Goal: Information Seeking & Learning: Understand process/instructions

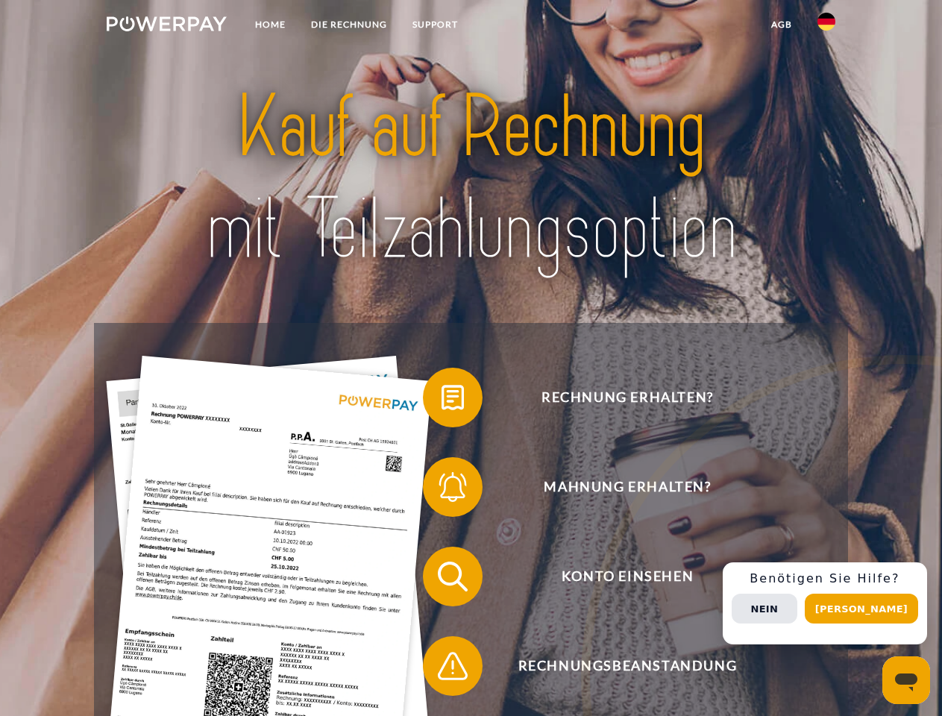
click at [166, 26] on img at bounding box center [167, 23] width 120 height 15
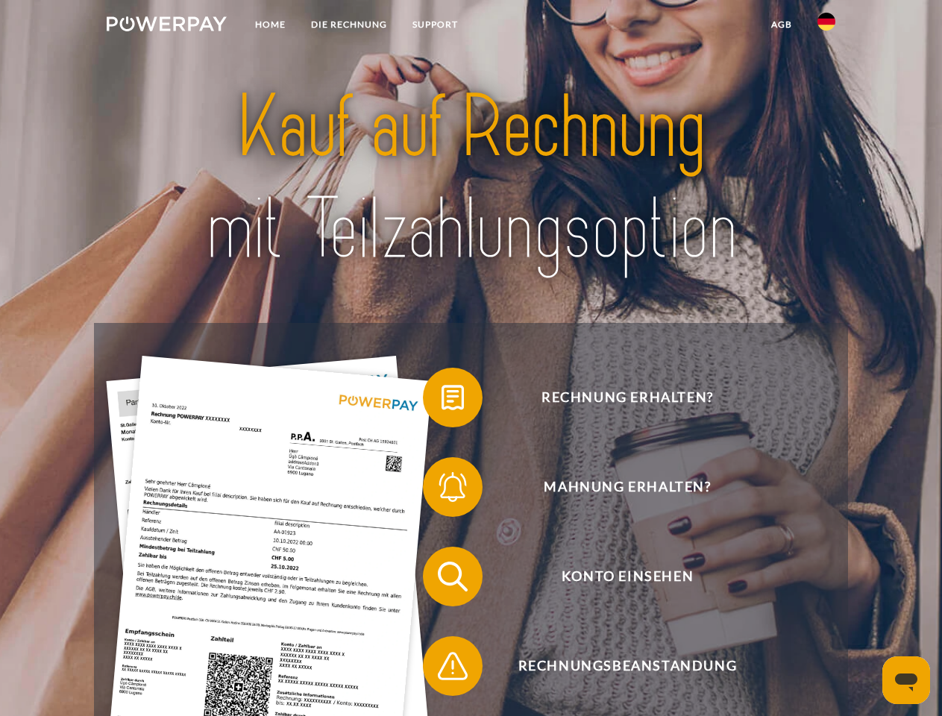
click at [827, 26] on img at bounding box center [827, 22] width 18 height 18
click at [781, 25] on link "agb" at bounding box center [782, 24] width 46 height 27
click at [442, 401] on span at bounding box center [430, 397] width 75 height 75
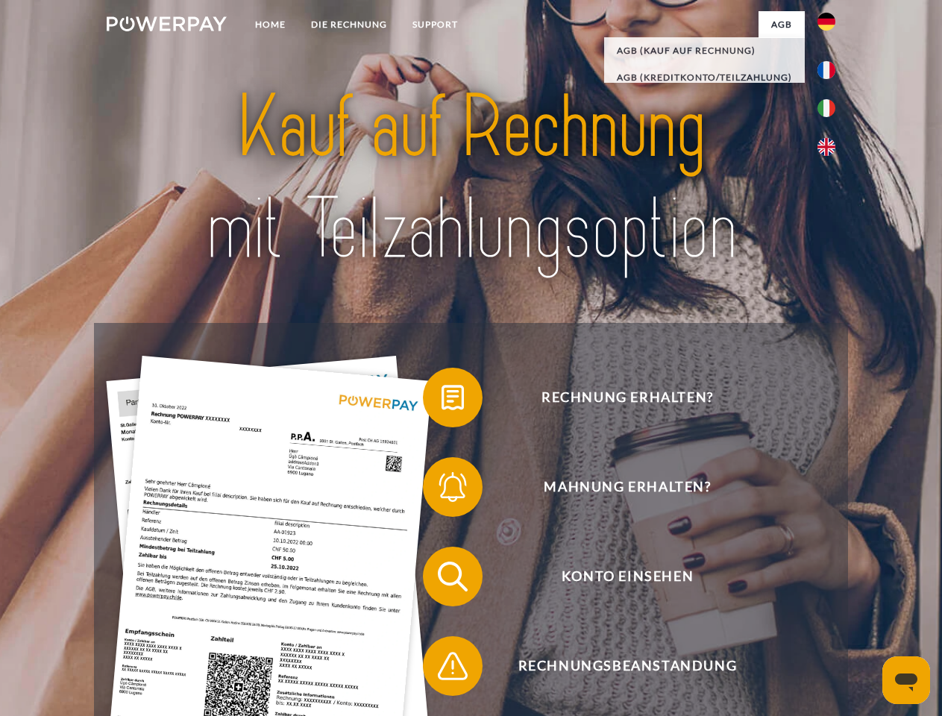
click at [442, 490] on span at bounding box center [430, 487] width 75 height 75
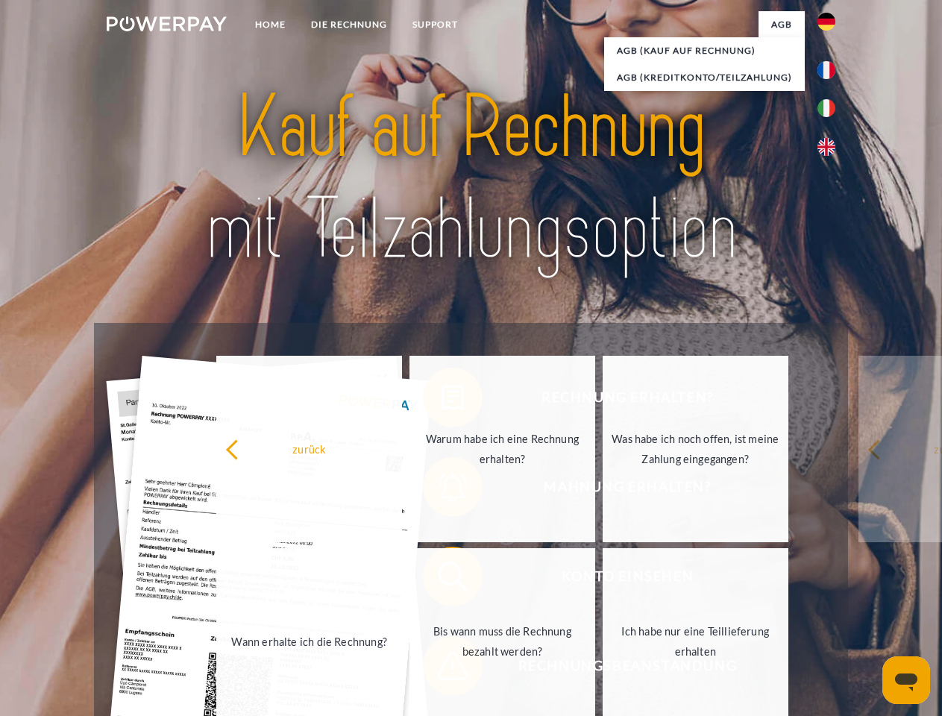
click at [442, 580] on link "Bis wann muss die Rechnung bezahlt werden?" at bounding box center [503, 641] width 186 height 187
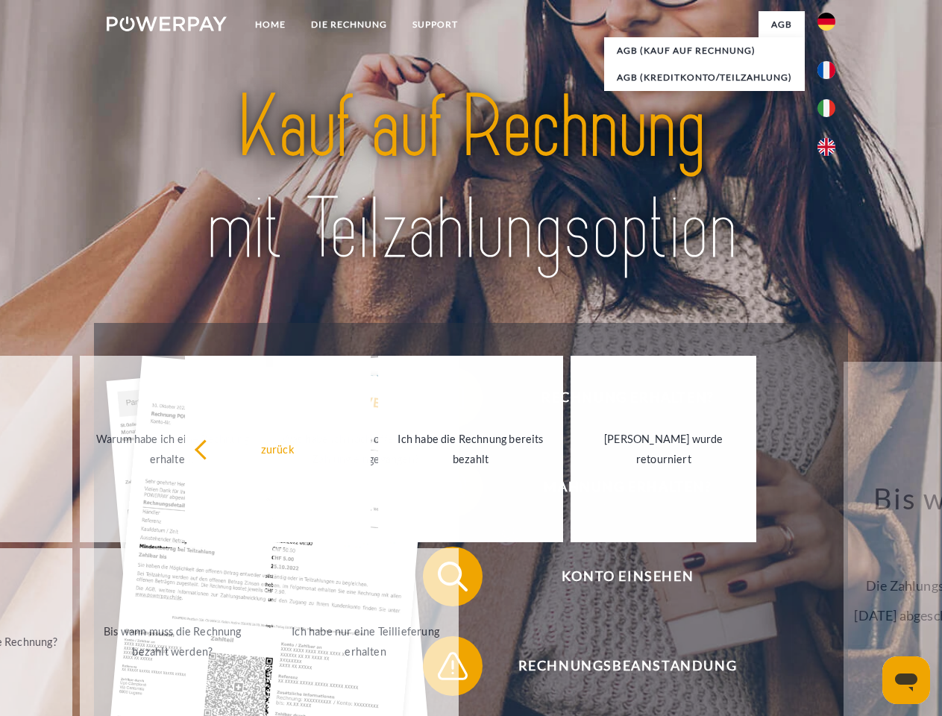
click at [442, 669] on span at bounding box center [430, 666] width 75 height 75
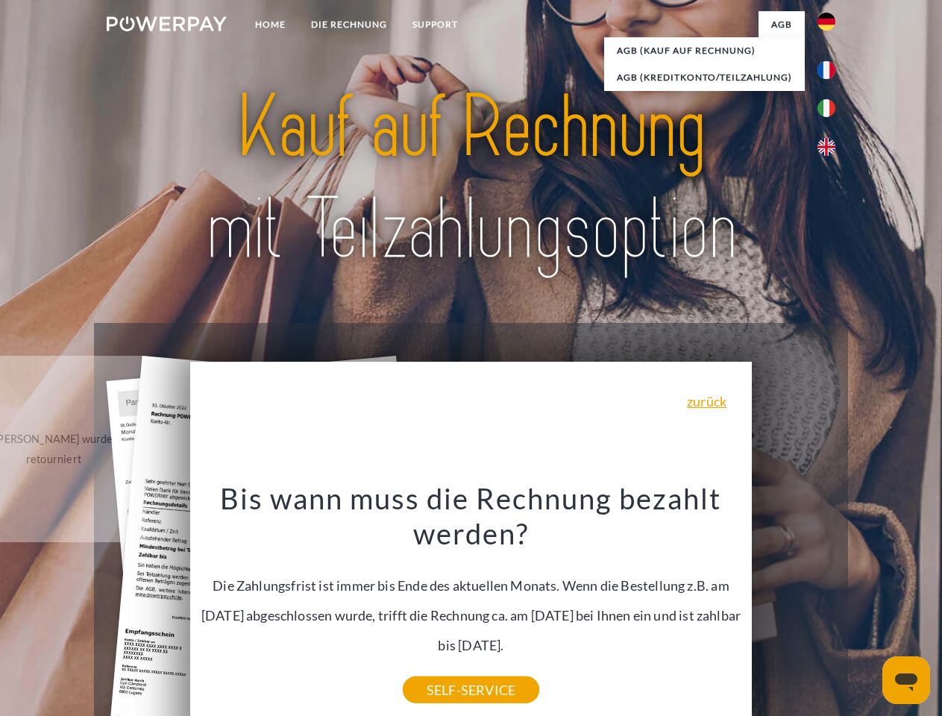
click at [830, 604] on div "Rechnung erhalten? Mahnung erhalten? Konto einsehen" at bounding box center [471, 621] width 754 height 597
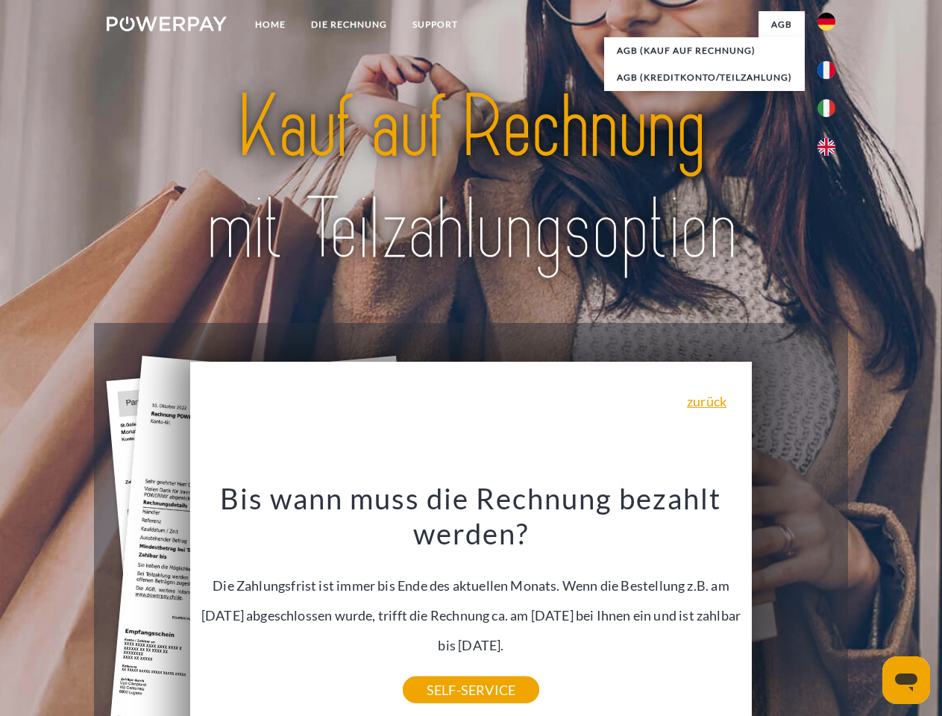
click at [794, 607] on span "Konto einsehen" at bounding box center [628, 577] width 366 height 60
click at [867, 609] on header "Home DIE RECHNUNG SUPPORT" at bounding box center [471, 515] width 942 height 1030
